Goal: Information Seeking & Learning: Learn about a topic

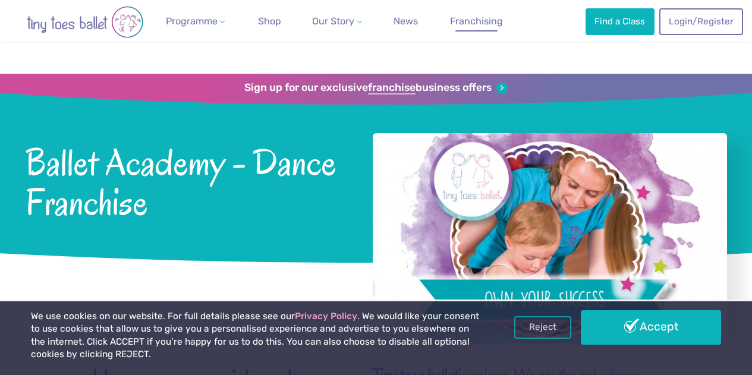
scroll to position [135, 0]
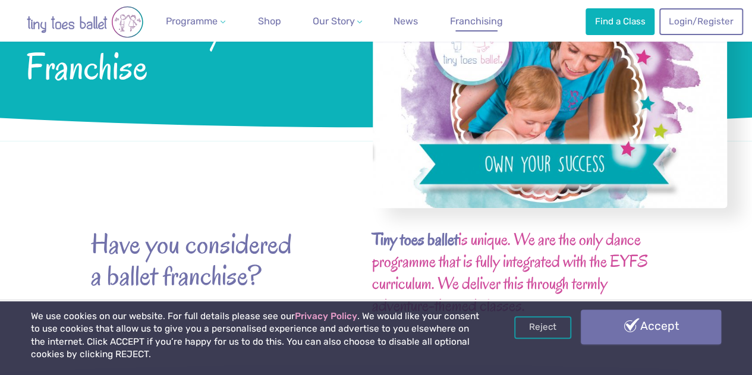
click at [631, 326] on link "Accept" at bounding box center [651, 327] width 140 height 34
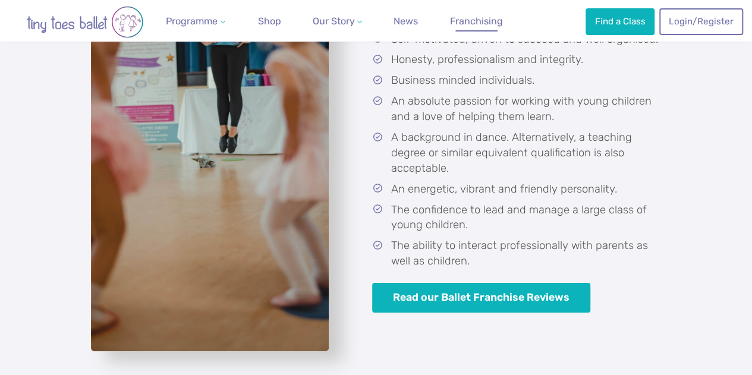
scroll to position [2199, 0]
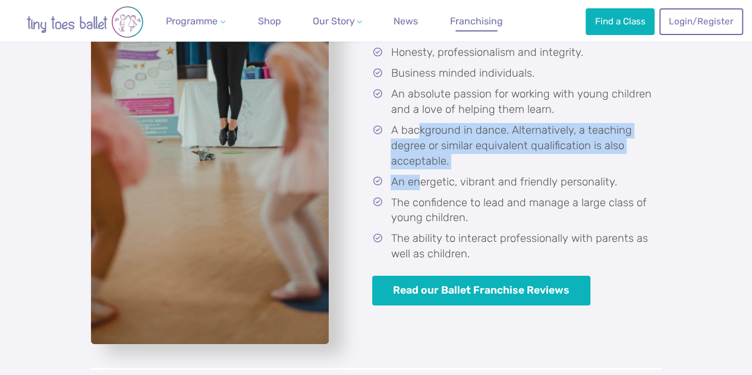
drag, startPoint x: 417, startPoint y: 136, endPoint x: 419, endPoint y: 199, distance: 63.0
click at [419, 199] on ul "Self-motivated, driven to succeed and well organised. Honesty, professionalism …" at bounding box center [516, 143] width 289 height 237
click at [419, 190] on li "An energetic, vibrant and friendly personality." at bounding box center [518, 182] width 285 height 15
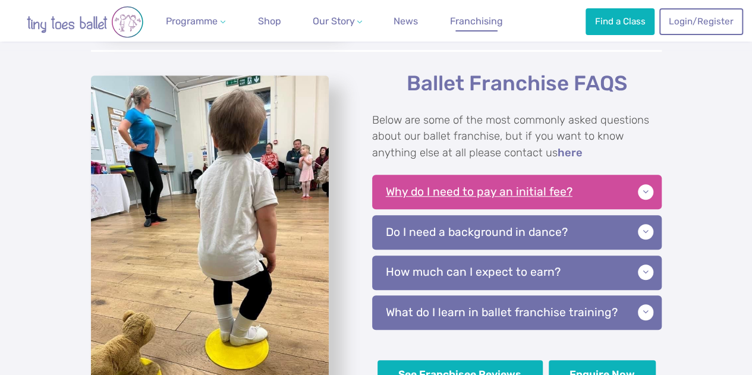
scroll to position [2555, 0]
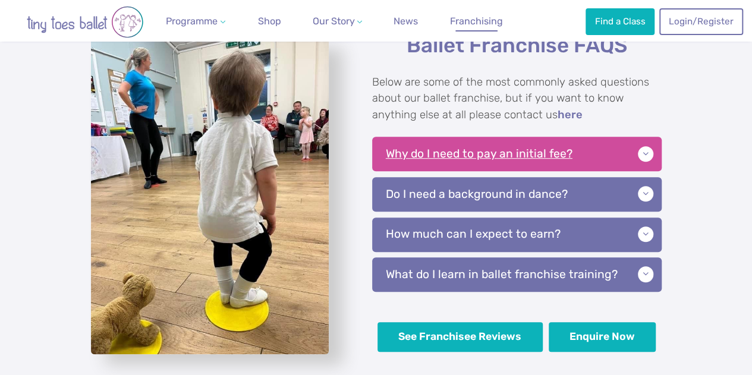
click at [604, 168] on p "Why do I need to pay an initial fee?" at bounding box center [516, 154] width 289 height 34
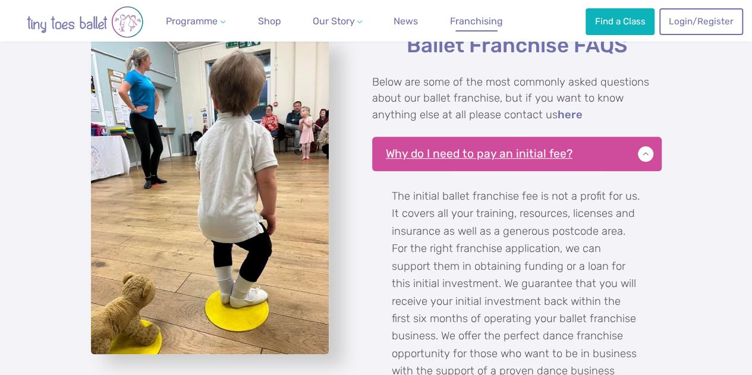
click at [604, 168] on p "Why do I need to pay an initial fee?" at bounding box center [516, 154] width 289 height 34
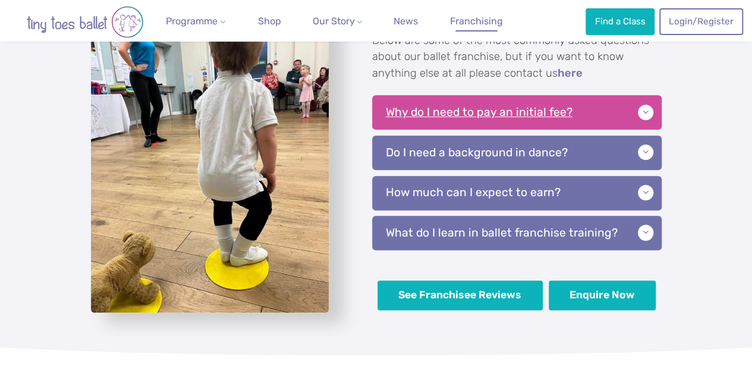
scroll to position [2599, 0]
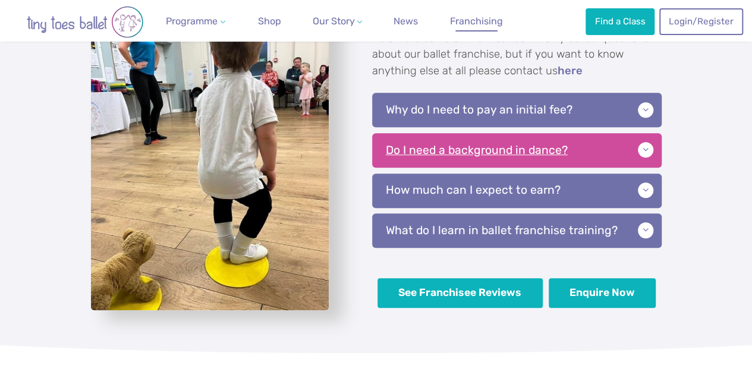
click at [585, 163] on p "Do I need a background in dance?" at bounding box center [516, 150] width 289 height 34
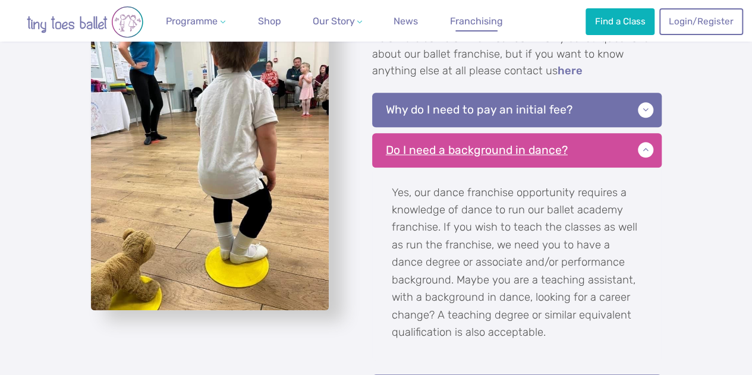
click at [585, 163] on p "Do I need a background in dance?" at bounding box center [516, 150] width 289 height 34
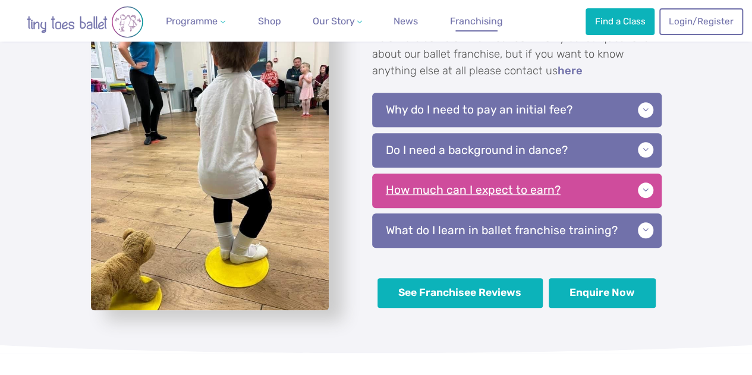
click at [589, 200] on p "How much can I expect to earn?" at bounding box center [516, 191] width 289 height 34
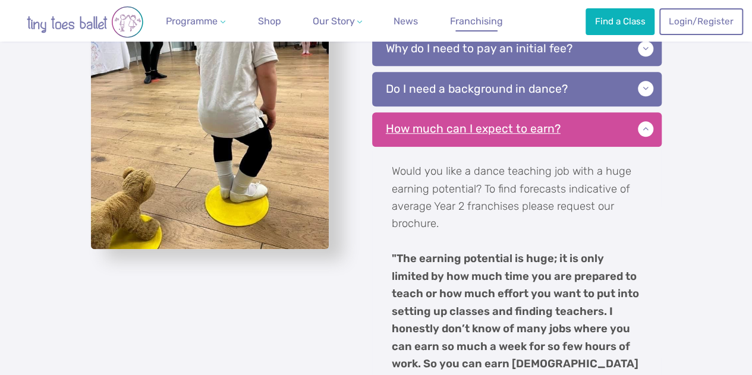
scroll to position [2660, 0]
click at [598, 142] on p "How much can I expect to earn?" at bounding box center [516, 130] width 289 height 34
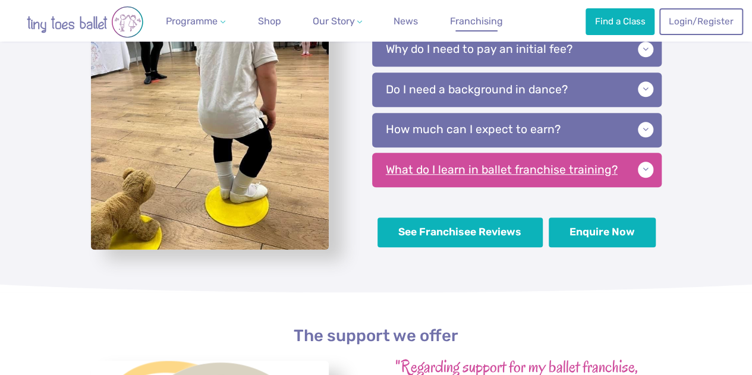
click at [589, 176] on p "What do I learn in ballet franchise training?" at bounding box center [516, 170] width 289 height 34
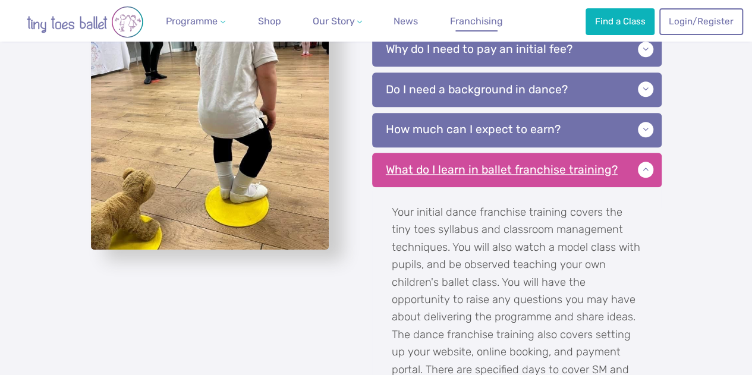
click at [588, 177] on p "What do I learn in ballet franchise training?" at bounding box center [516, 170] width 289 height 34
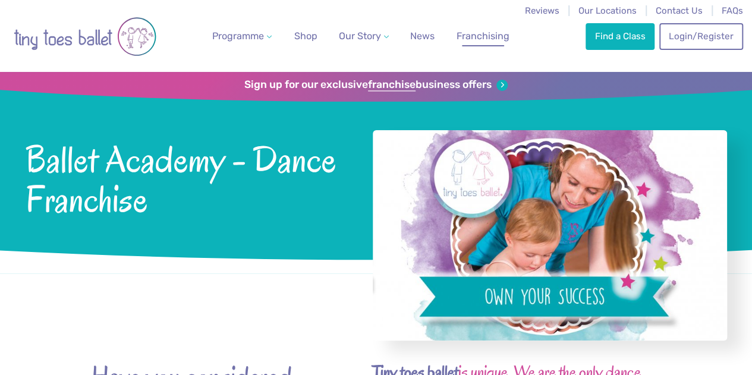
scroll to position [0, 0]
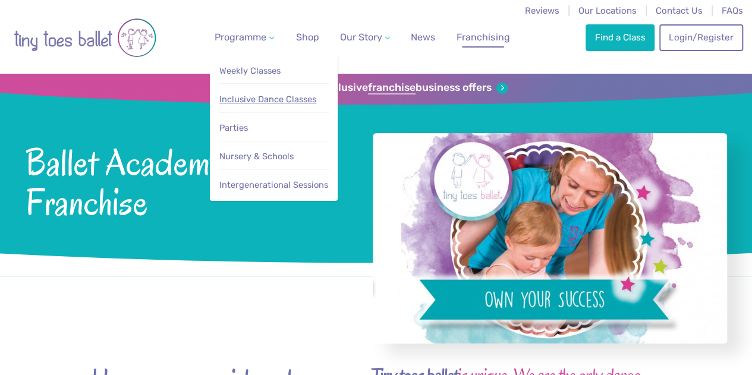
click at [260, 111] on link "Inclusive Dance Classes" at bounding box center [274, 100] width 111 height 22
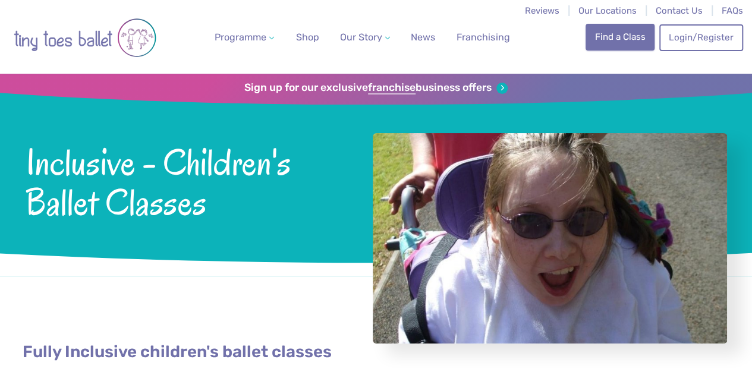
click at [620, 30] on link "Find a Class" at bounding box center [619, 37] width 69 height 26
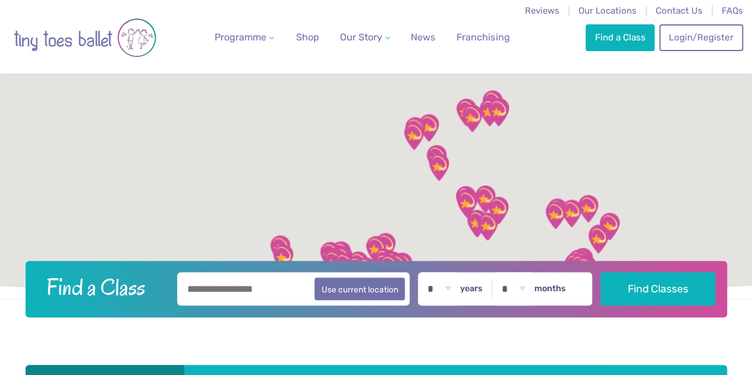
scroll to position [102, 0]
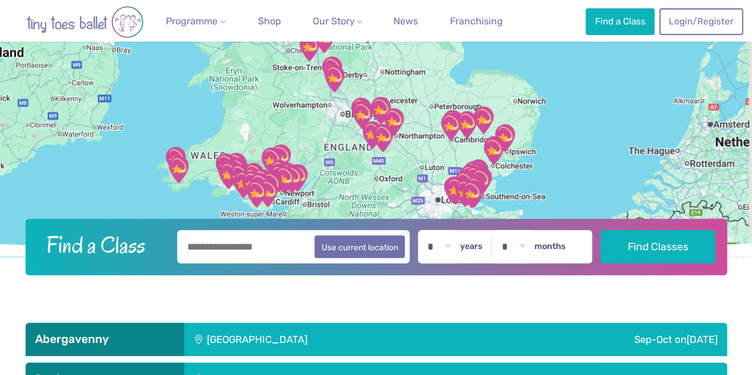
drag, startPoint x: 447, startPoint y: 163, endPoint x: 294, endPoint y: 78, distance: 175.6
click at [294, 78] on div "To navigate, press the arrow keys." at bounding box center [376, 113] width 752 height 285
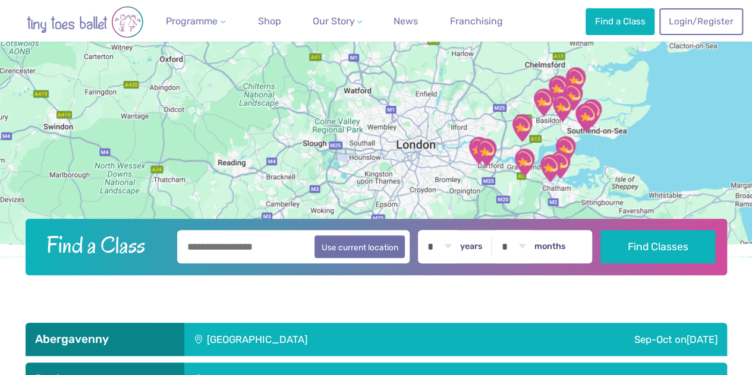
drag, startPoint x: 464, startPoint y: 155, endPoint x: 370, endPoint y: 135, distance: 95.9
click at [459, 135] on img "Hall Place Sports Pavilion" at bounding box center [478, 150] width 39 height 39
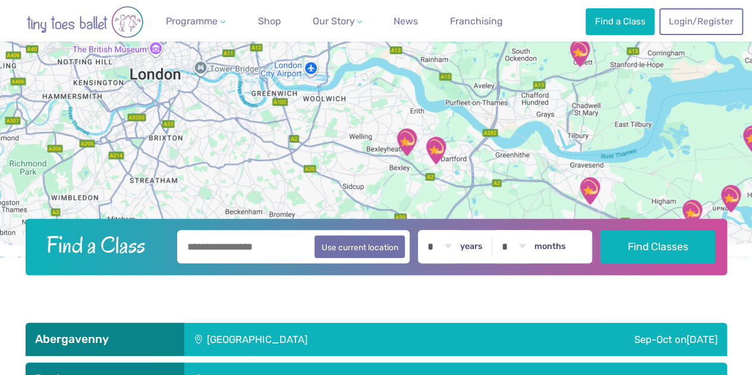
click at [408, 143] on img "Hall Place Sports Pavilion" at bounding box center [406, 141] width 39 height 39
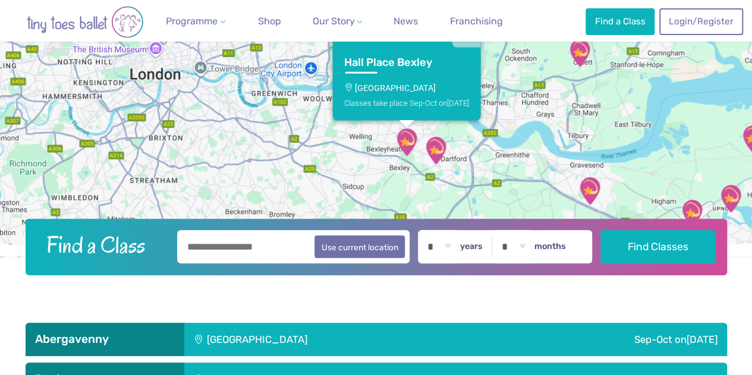
click at [434, 153] on img "The Mick Jagger Centre" at bounding box center [435, 150] width 39 height 39
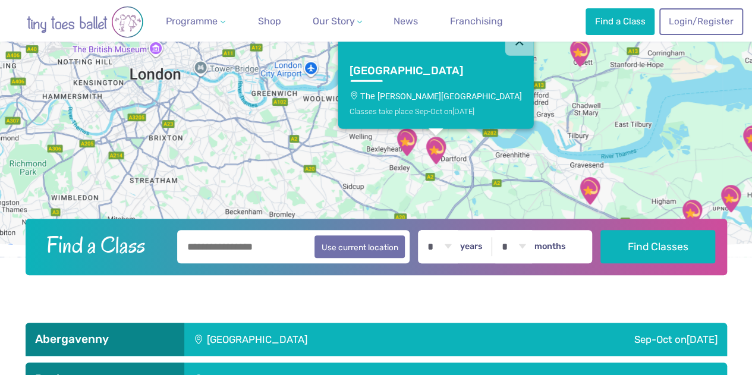
click at [244, 119] on div "Dartford [GEOGRAPHIC_DATA][PERSON_NAME] Classes take place Sep-Oct [DATE]" at bounding box center [376, 113] width 752 height 285
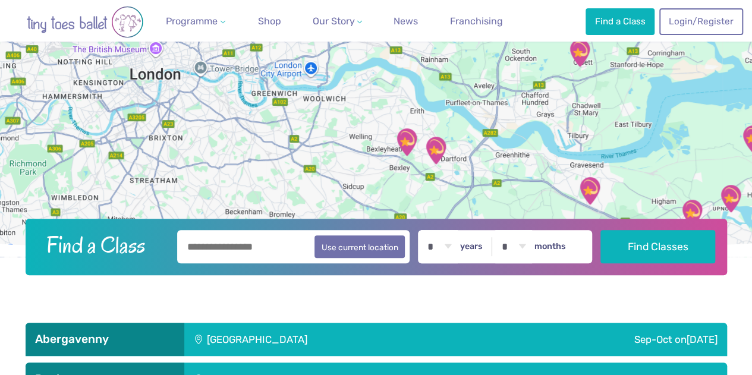
click at [403, 147] on img "Hall Place Sports Pavilion" at bounding box center [406, 141] width 39 height 39
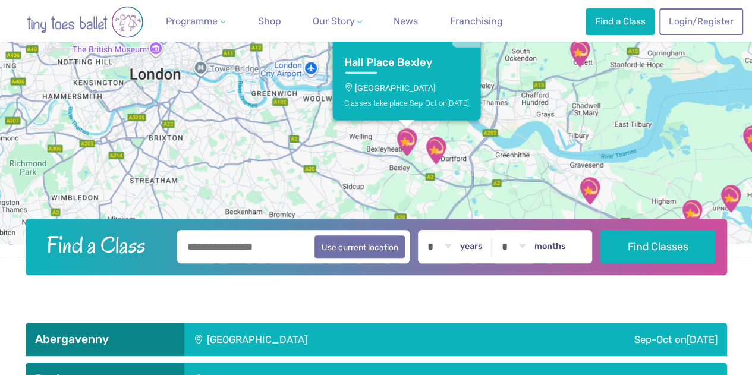
click at [437, 149] on img "The Mick Jagger Centre" at bounding box center [435, 150] width 39 height 39
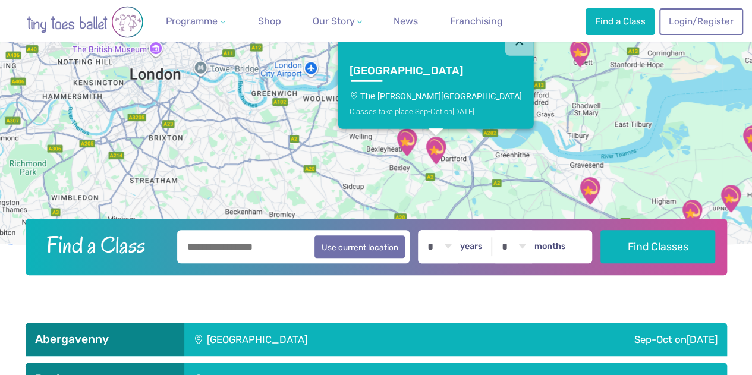
click at [271, 122] on div "Dartford [GEOGRAPHIC_DATA][PERSON_NAME] Classes take place Sep-Oct [DATE]" at bounding box center [376, 113] width 752 height 285
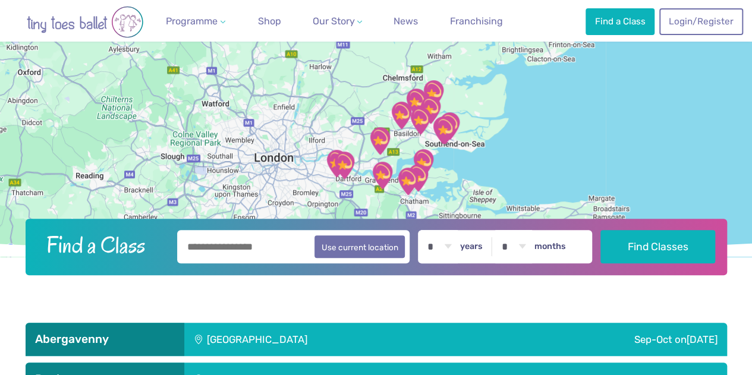
drag, startPoint x: 253, startPoint y: 115, endPoint x: 291, endPoint y: 169, distance: 66.6
click at [291, 169] on div at bounding box center [376, 113] width 752 height 285
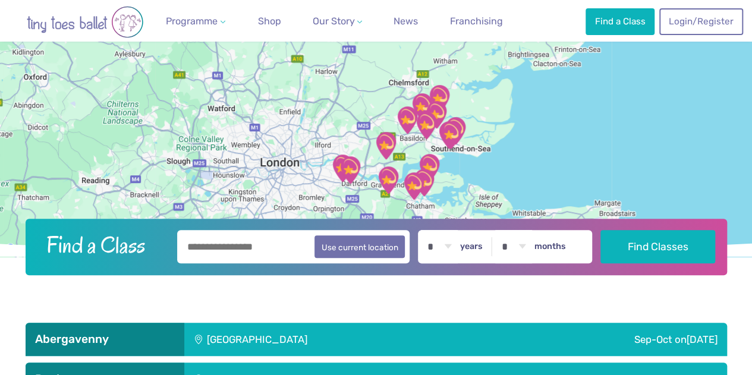
click at [343, 168] on img "The Mick Jagger Centre" at bounding box center [349, 169] width 39 height 39
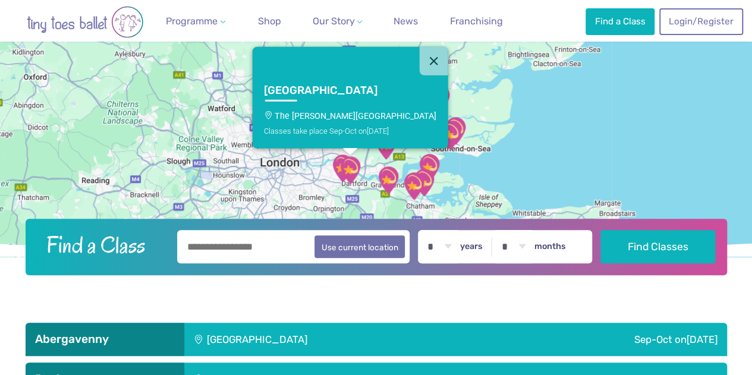
click at [346, 169] on img "The Mick Jagger Centre" at bounding box center [349, 169] width 39 height 39
click at [206, 184] on div "Dartford [GEOGRAPHIC_DATA][PERSON_NAME] Classes take place Sep-Oct [DATE]" at bounding box center [376, 113] width 752 height 285
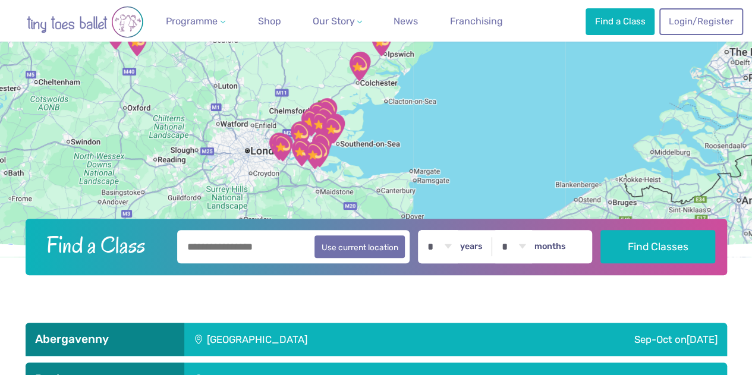
drag, startPoint x: 254, startPoint y: 179, endPoint x: 257, endPoint y: 154, distance: 25.1
click at [257, 154] on div at bounding box center [376, 113] width 752 height 285
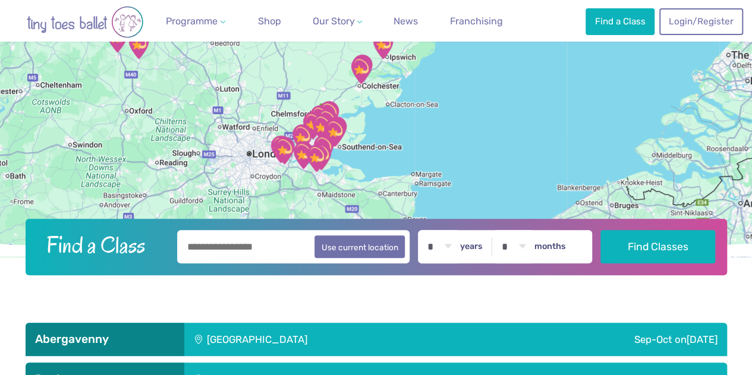
click at [273, 147] on img "The Mick Jagger Centre" at bounding box center [283, 150] width 39 height 39
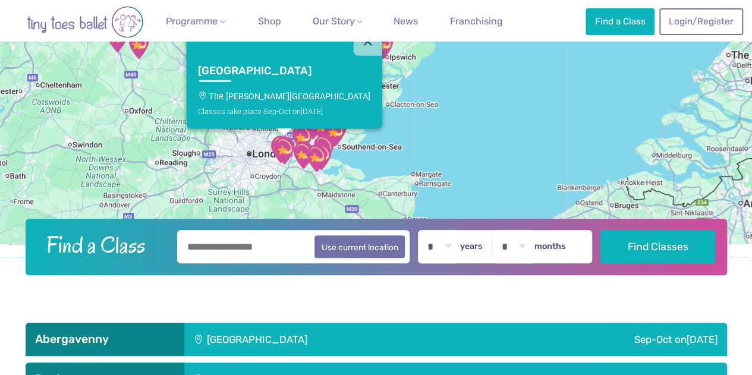
click at [285, 150] on img "The Gerald Miskin Memorial Hall" at bounding box center [302, 154] width 39 height 39
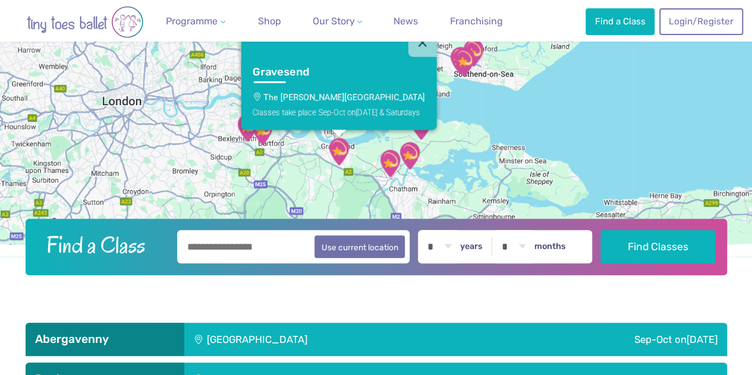
drag, startPoint x: 197, startPoint y: 146, endPoint x: 192, endPoint y: 92, distance: 54.3
click at [192, 92] on div "Gravesend The [PERSON_NAME] Memorial Hall Classes take place Sep-Oct [DATE] & S…" at bounding box center [376, 113] width 752 height 285
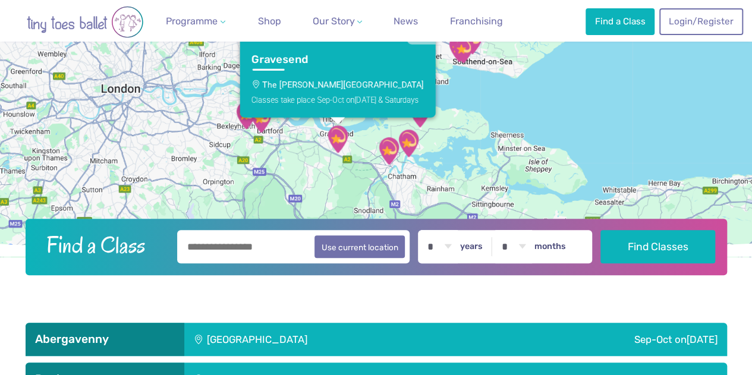
click at [271, 146] on div "Gravesend The [PERSON_NAME] Memorial Hall Classes take place Sep-Oct [DATE] & S…" at bounding box center [376, 113] width 752 height 285
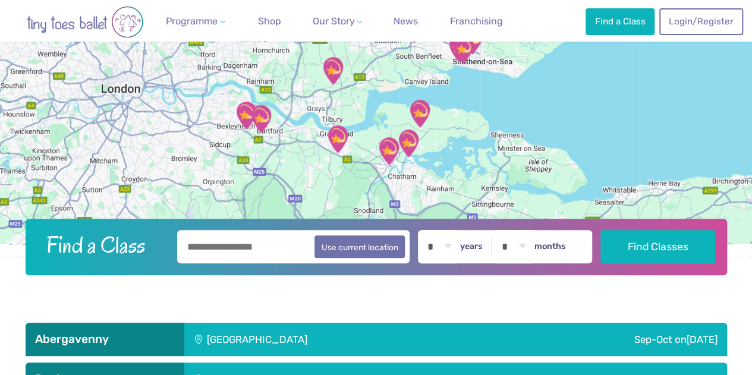
click at [257, 112] on img "The Mick Jagger Centre" at bounding box center [260, 118] width 39 height 39
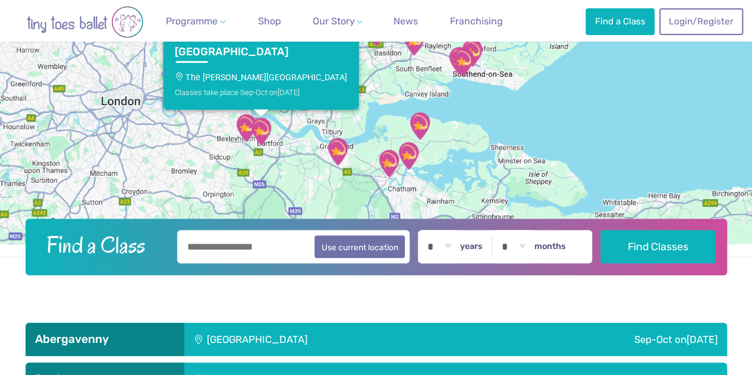
click at [238, 128] on img "Hall Place Sports Pavilion" at bounding box center [245, 127] width 39 height 39
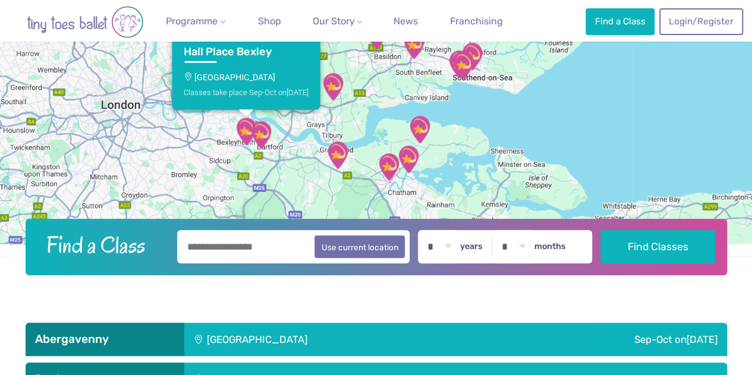
click at [266, 135] on img "The Mick Jagger Centre" at bounding box center [260, 134] width 39 height 39
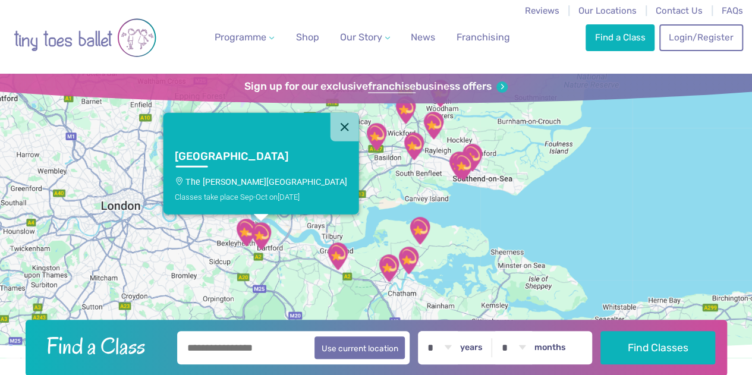
scroll to position [0, 0]
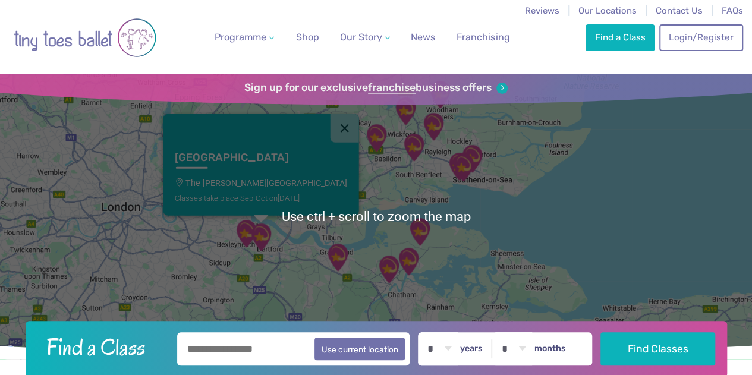
drag, startPoint x: 452, startPoint y: 217, endPoint x: 399, endPoint y: 207, distance: 53.7
click at [399, 207] on div "Dartford [GEOGRAPHIC_DATA][PERSON_NAME] Classes take place Sep-Oct [DATE]" at bounding box center [376, 216] width 752 height 285
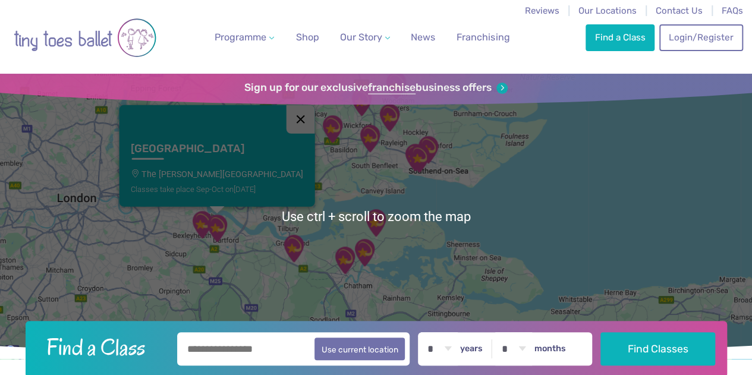
click at [286, 114] on button "Close" at bounding box center [300, 119] width 29 height 29
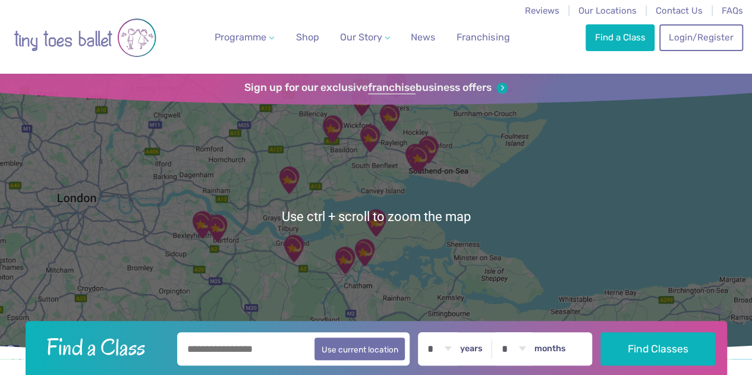
drag, startPoint x: 292, startPoint y: 210, endPoint x: 343, endPoint y: 191, distance: 54.3
click at [343, 191] on div "To navigate, press the arrow keys." at bounding box center [376, 216] width 752 height 285
